Goal: Information Seeking & Learning: Learn about a topic

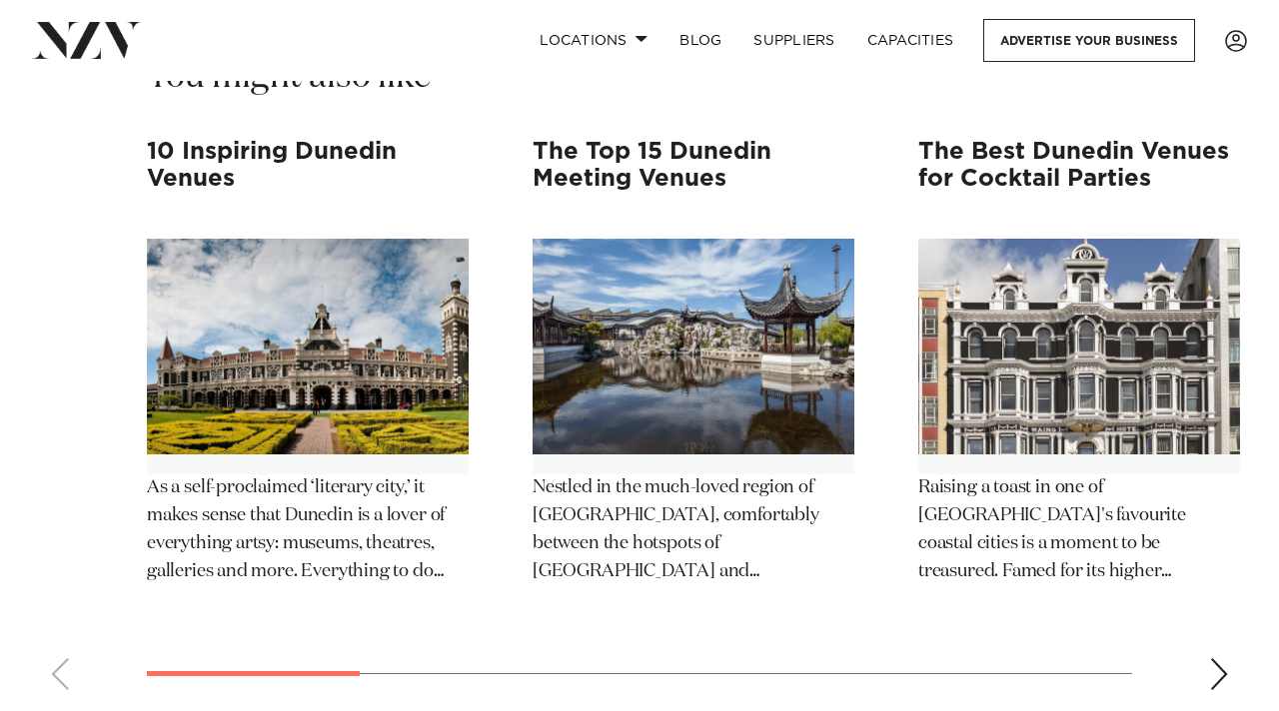
scroll to position [15445, 0]
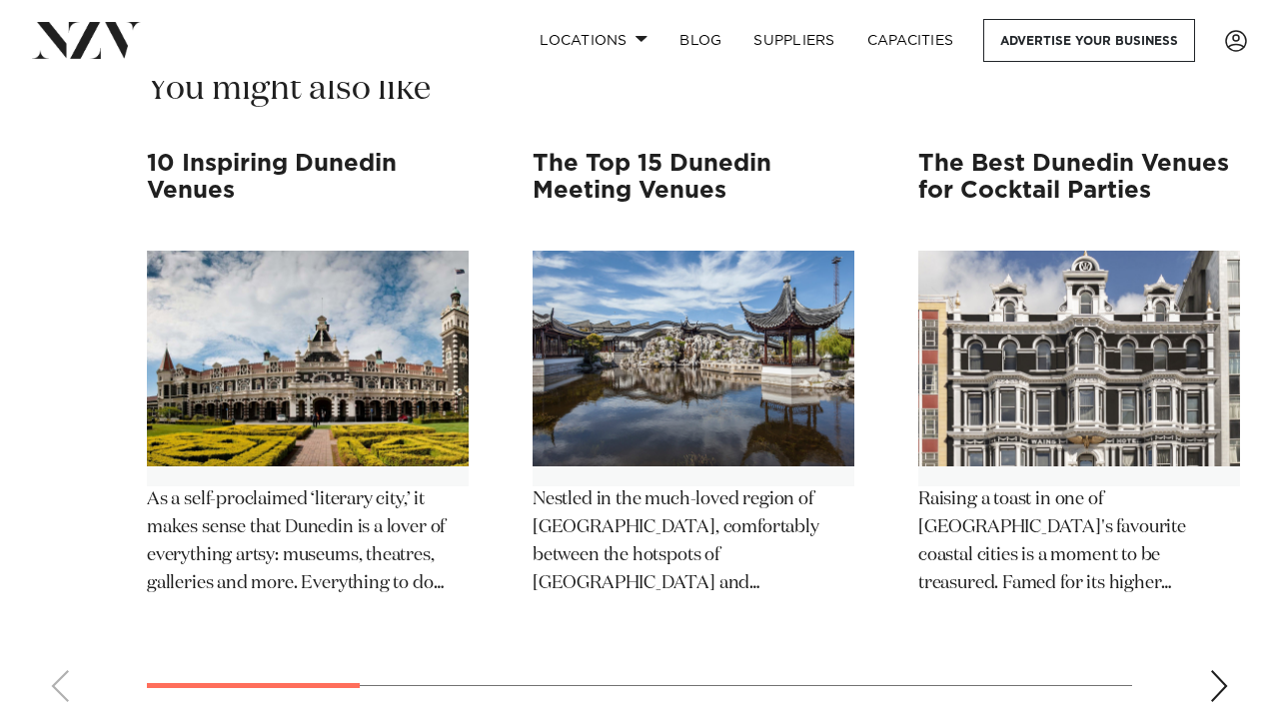
click at [722, 373] on img "2 / 12" at bounding box center [693, 359] width 322 height 216
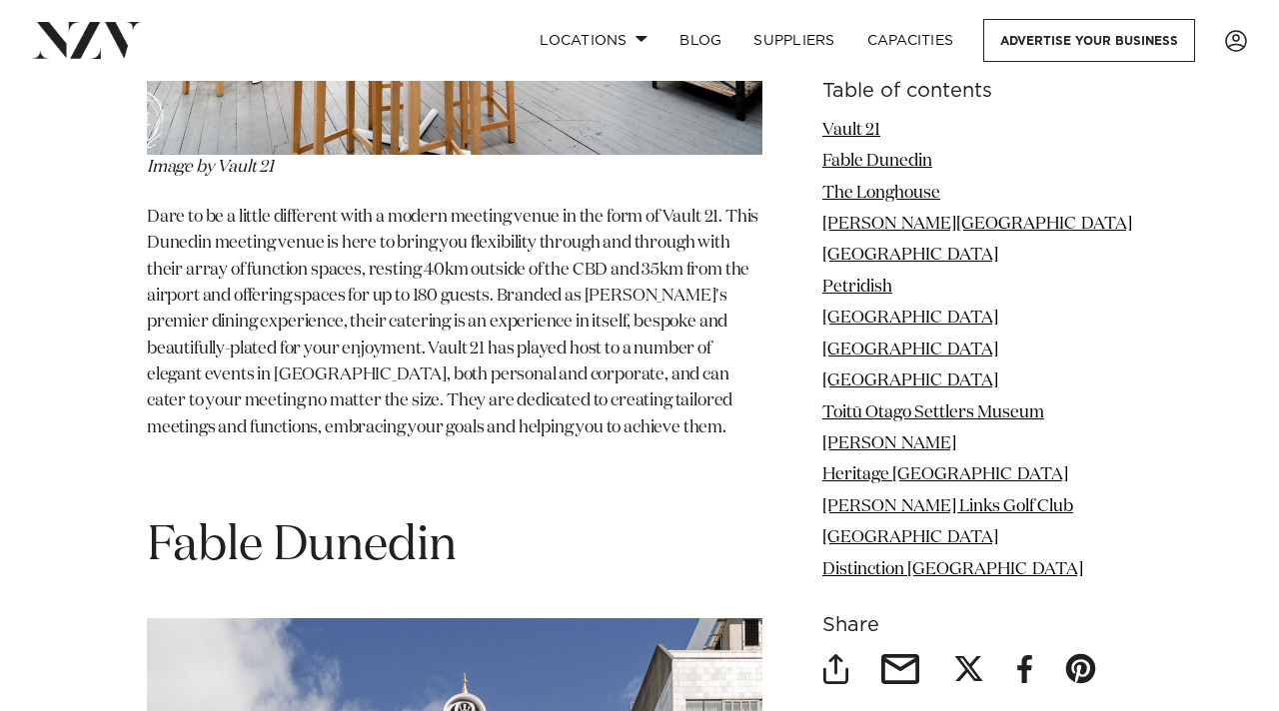
scroll to position [2971, 0]
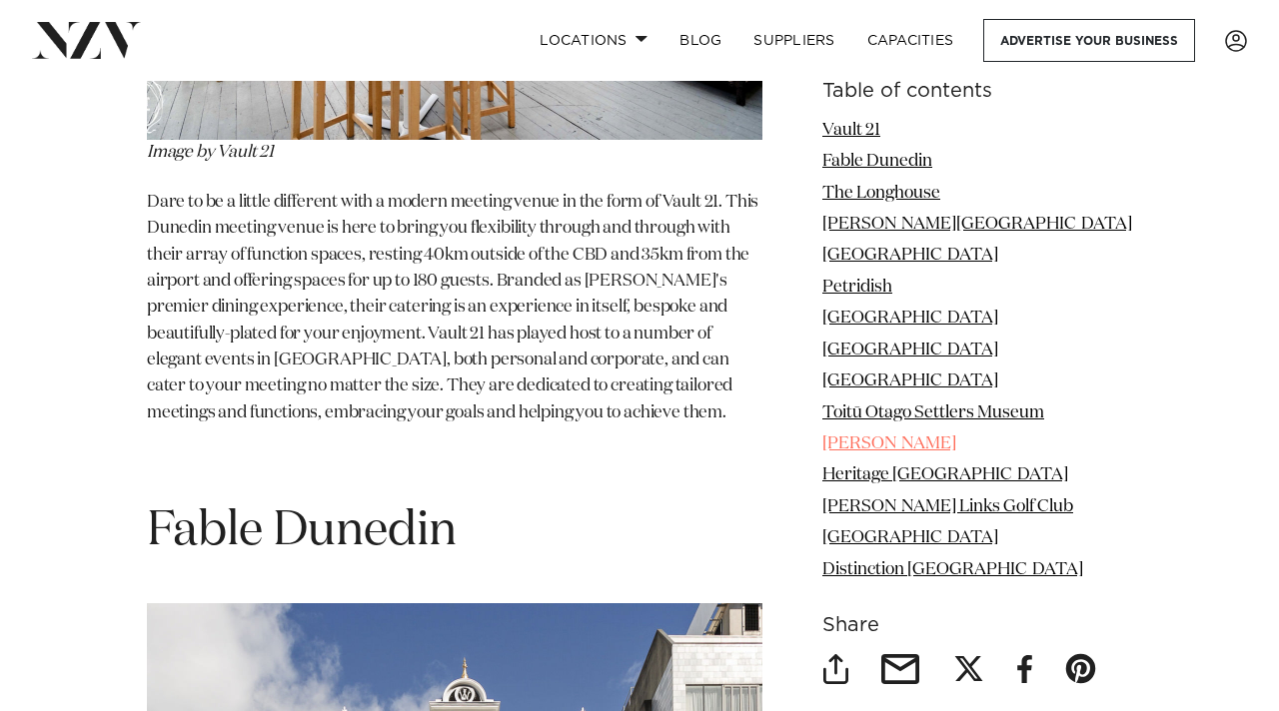
click at [904, 450] on link "Lan Yuan" at bounding box center [889, 444] width 134 height 17
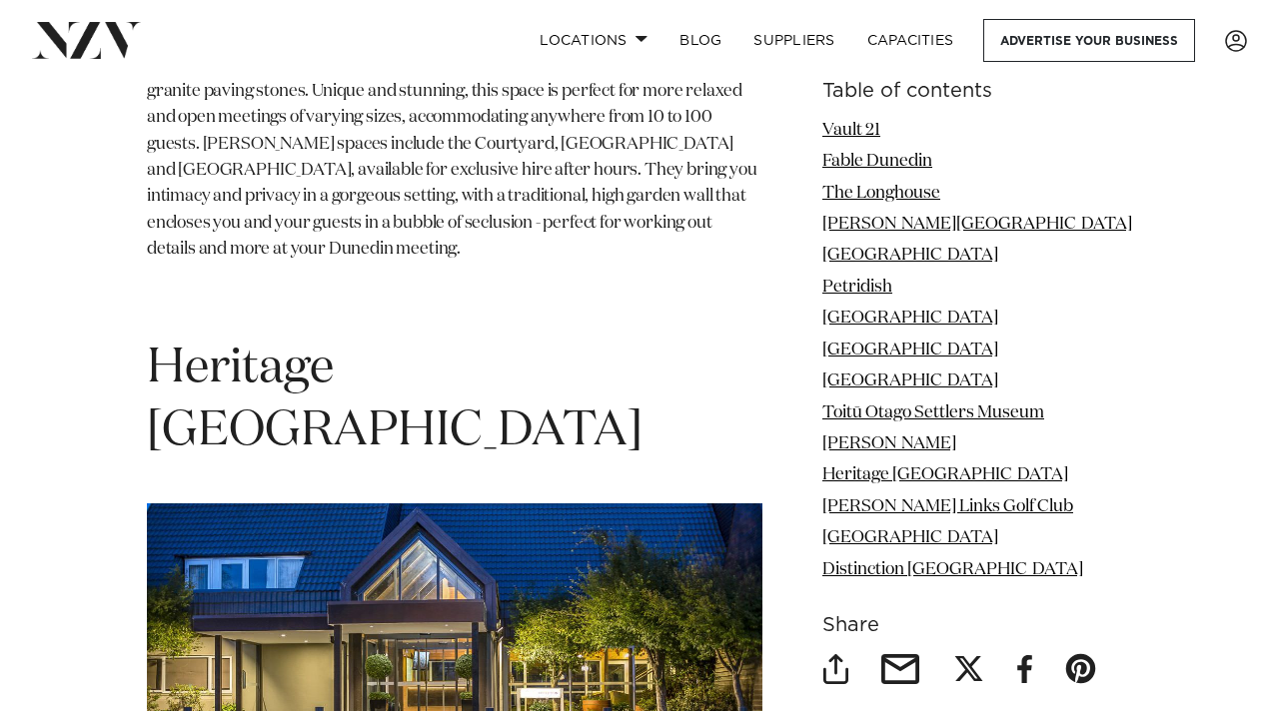
scroll to position [12440, 0]
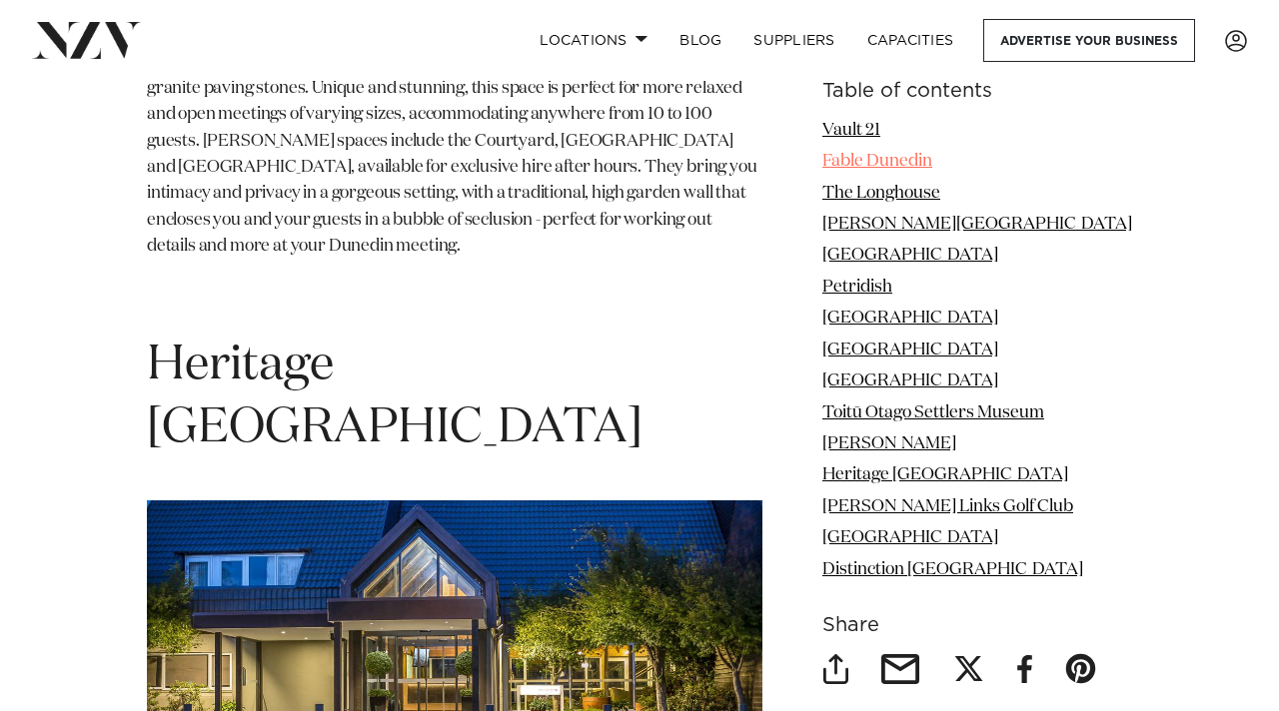
click at [932, 163] on link "Fable Dunedin" at bounding box center [877, 161] width 110 height 17
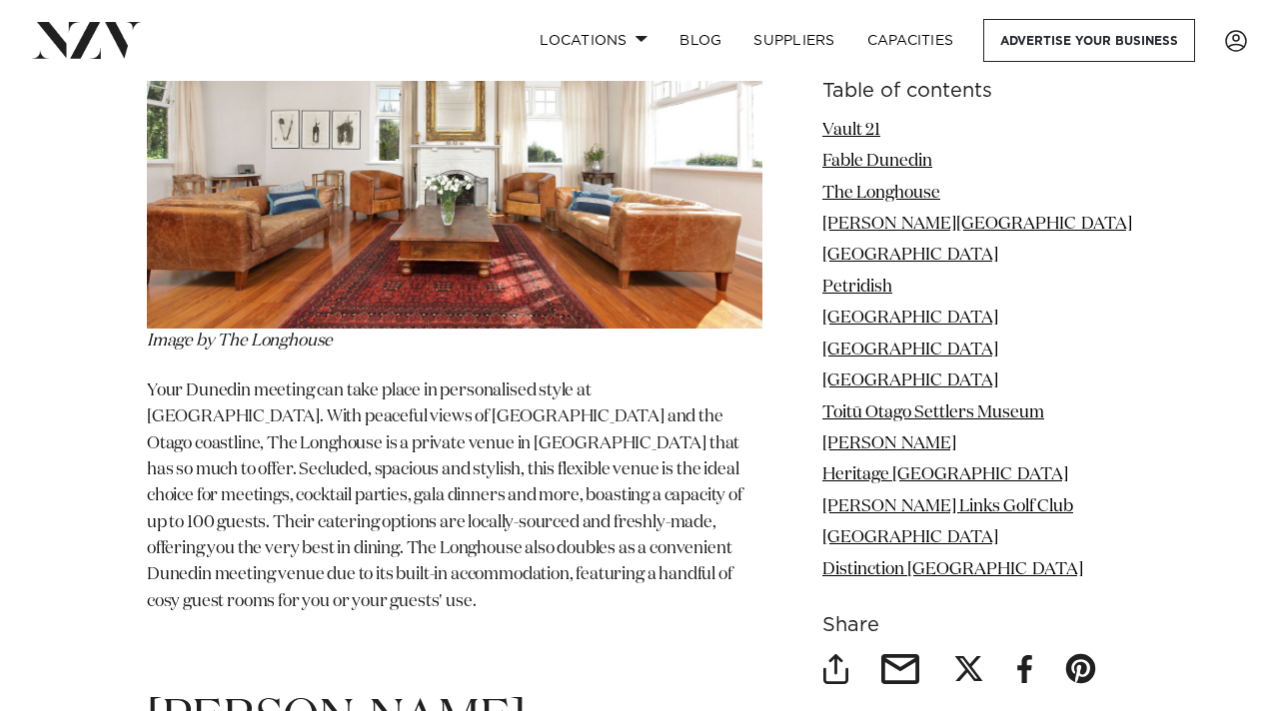
scroll to position [4503, 0]
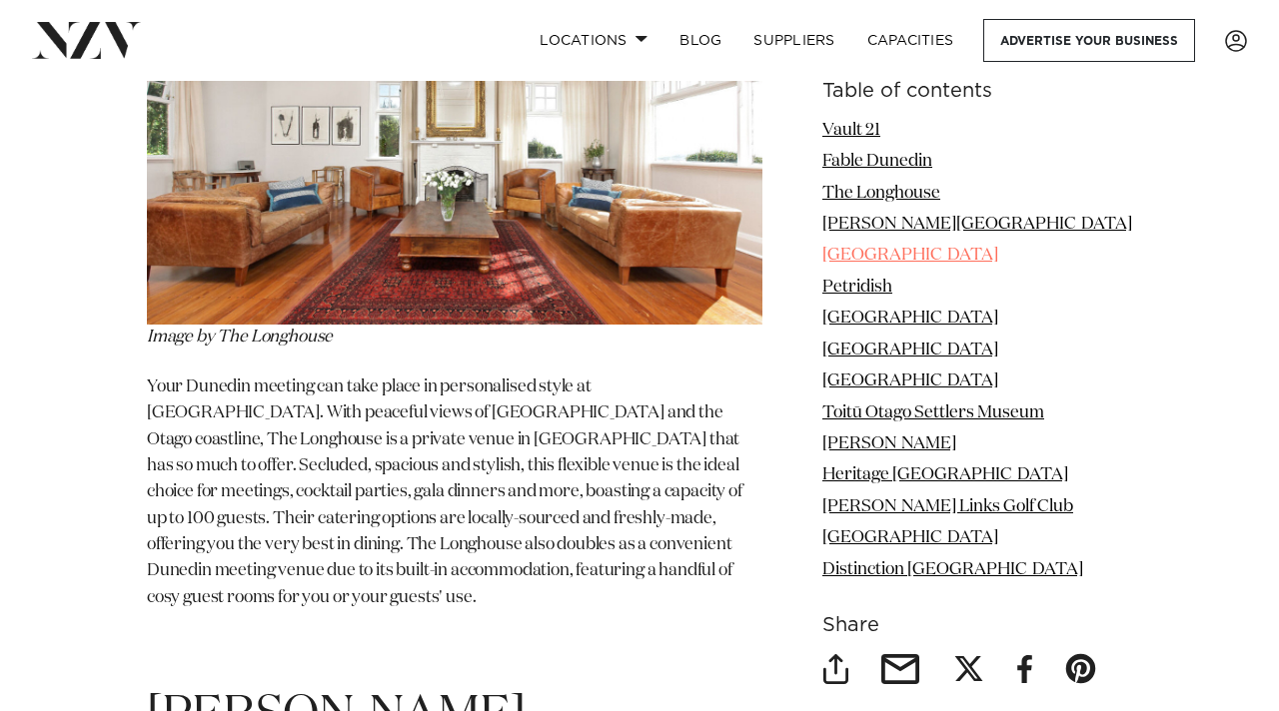
click at [933, 254] on link "University of Otago" at bounding box center [910, 256] width 176 height 17
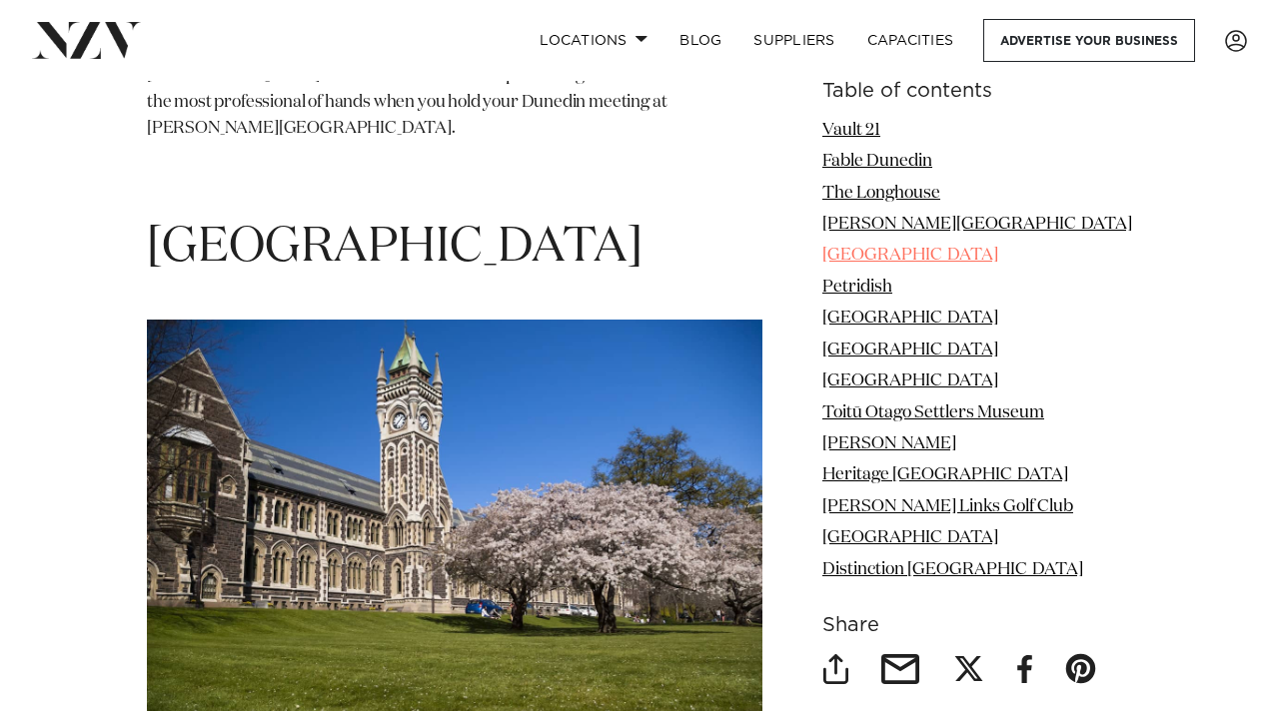
scroll to position [6077, 0]
